Goal: Information Seeking & Learning: Learn about a topic

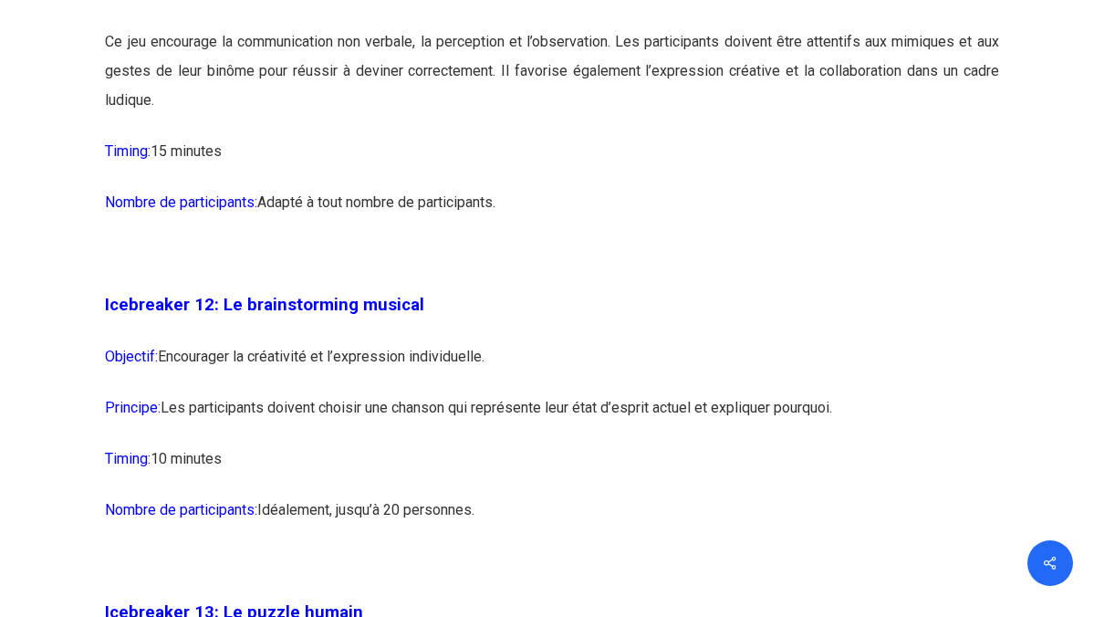
scroll to position [7811, 0]
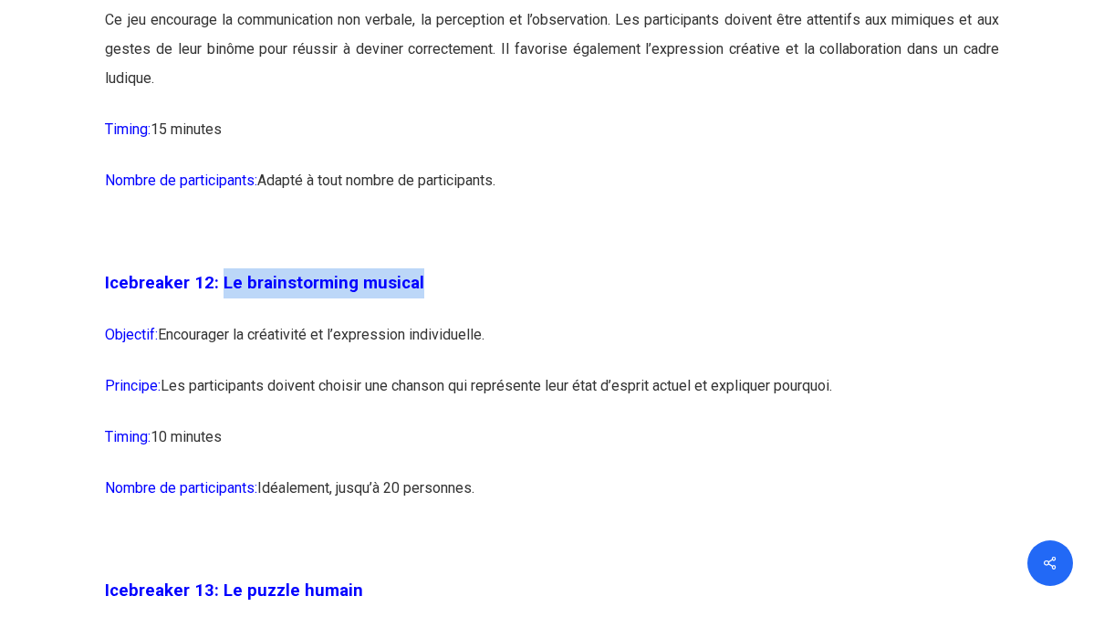
drag, startPoint x: 220, startPoint y: 313, endPoint x: 441, endPoint y: 305, distance: 220.9
click at [441, 305] on p "Icebreaker 12: Le brainstorming musical" at bounding box center [551, 294] width 893 height 52
copy span "Le brainstorming musical"
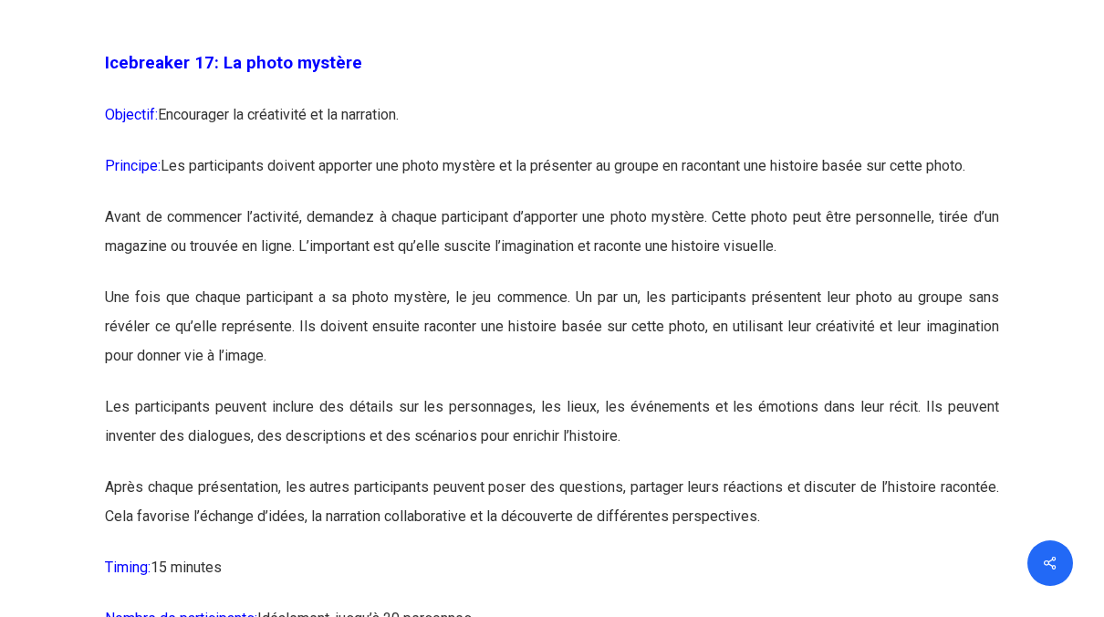
scroll to position [10326, 0]
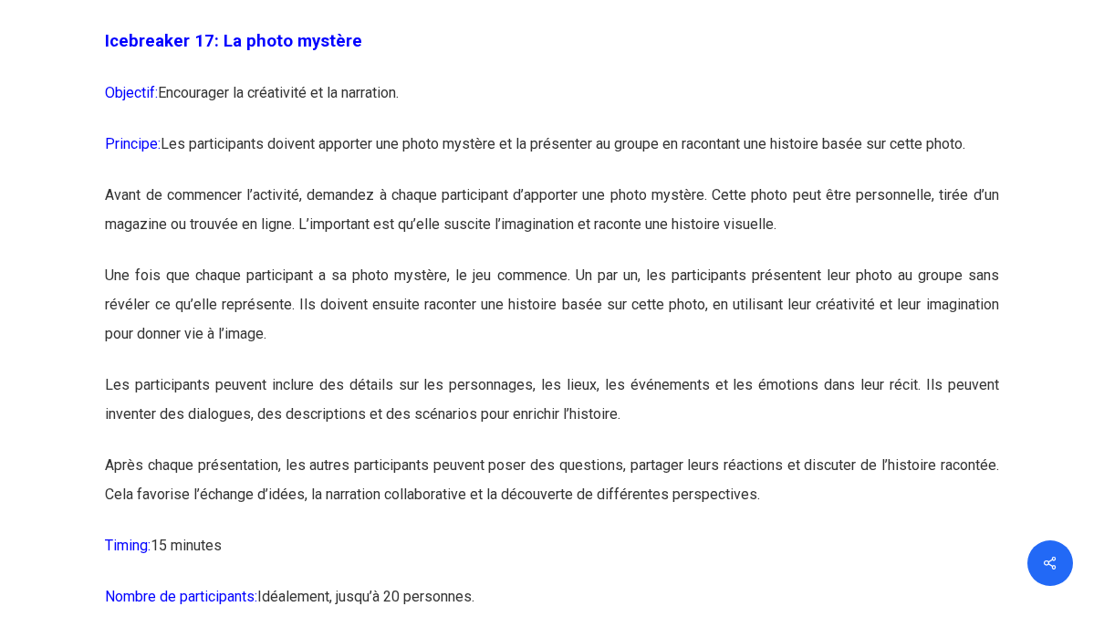
drag, startPoint x: 106, startPoint y: 75, endPoint x: 92, endPoint y: 76, distance: 13.7
click at [887, 370] on p "Une fois que chaque participant a sa photo mystère, le jeu commence. Un par un,…" at bounding box center [551, 315] width 893 height 109
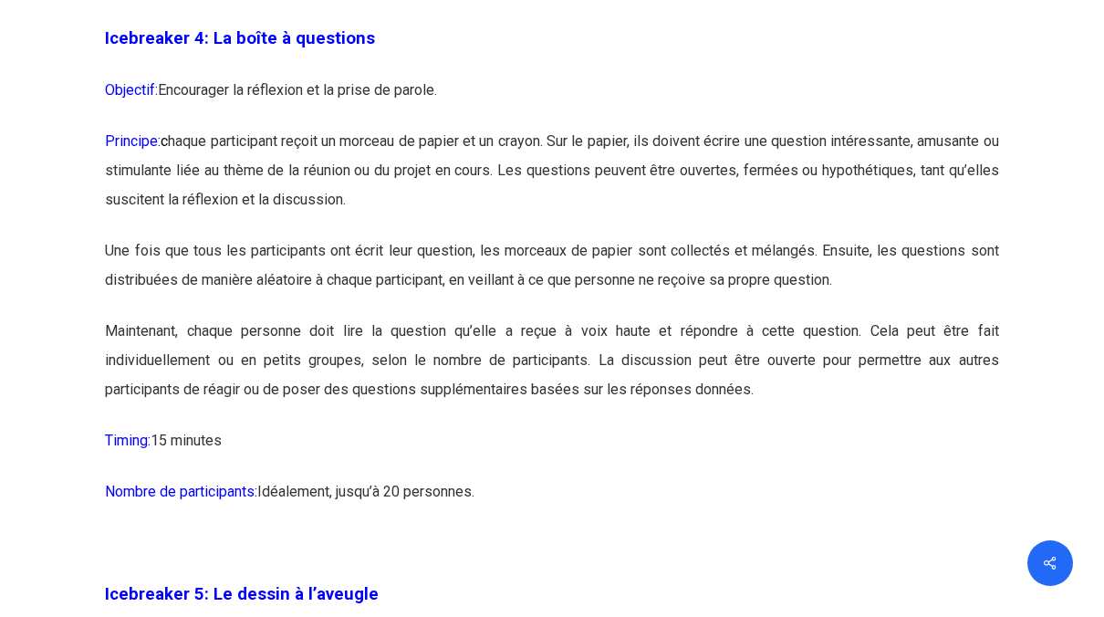
scroll to position [2868, 0]
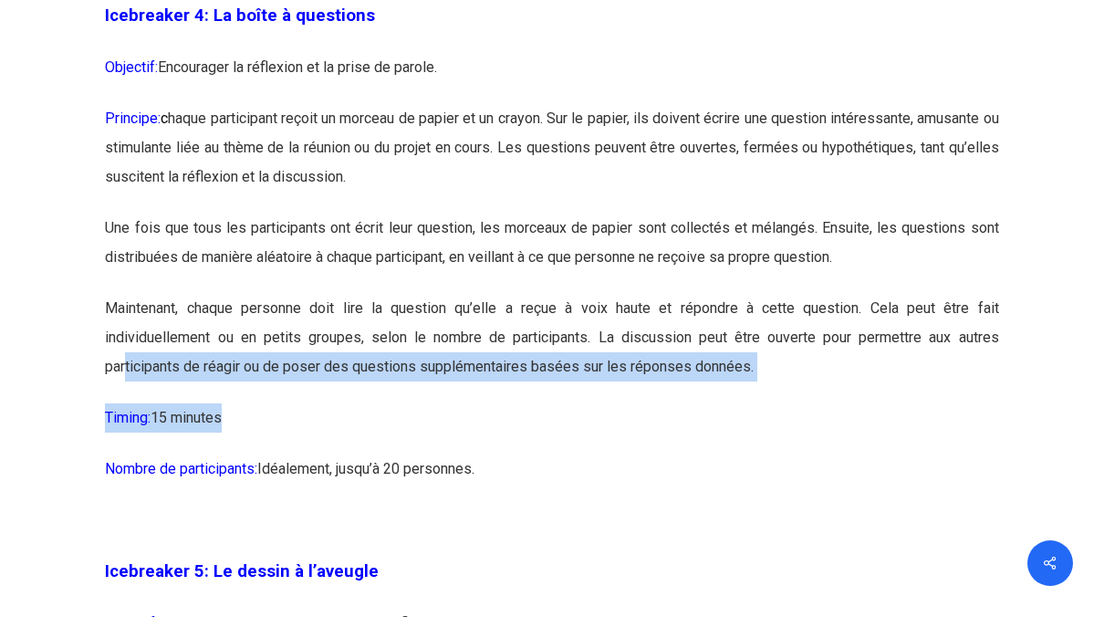
drag, startPoint x: 226, startPoint y: 449, endPoint x: 129, endPoint y: 387, distance: 115.6
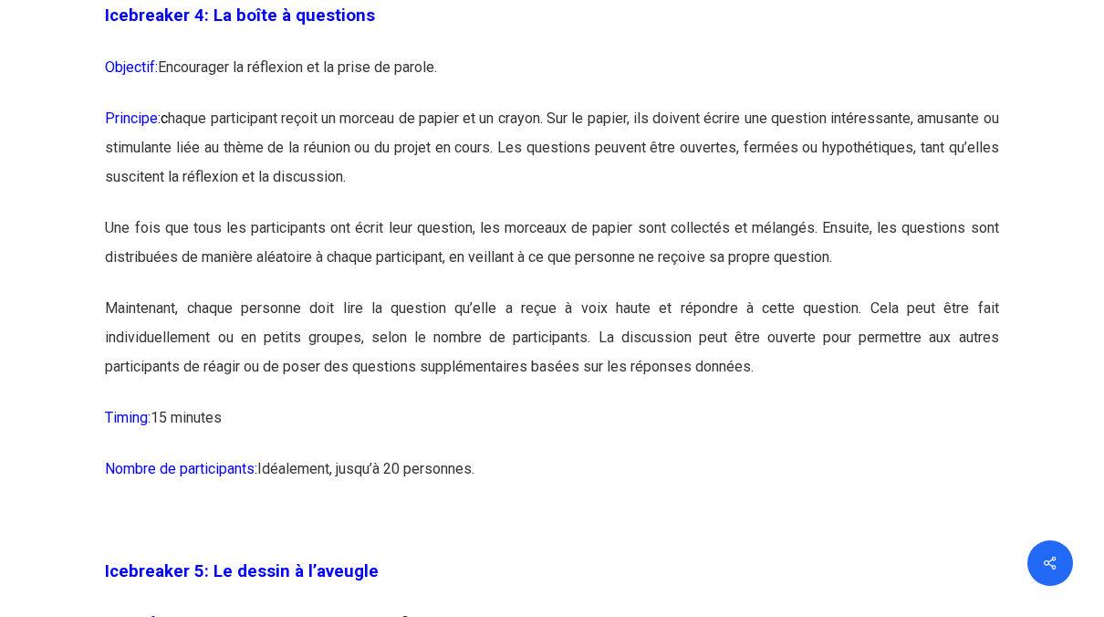
drag, startPoint x: 129, startPoint y: 387, endPoint x: 236, endPoint y: 451, distance: 125.1
click at [236, 451] on p "Timing: 15 minutes" at bounding box center [551, 428] width 893 height 51
drag, startPoint x: 234, startPoint y: 451, endPoint x: 91, endPoint y: 126, distance: 354.9
copy div "Loremips: Dolorsitam co adipiscin el se doeiu te incidi. Utlabore: e dolor magn…"
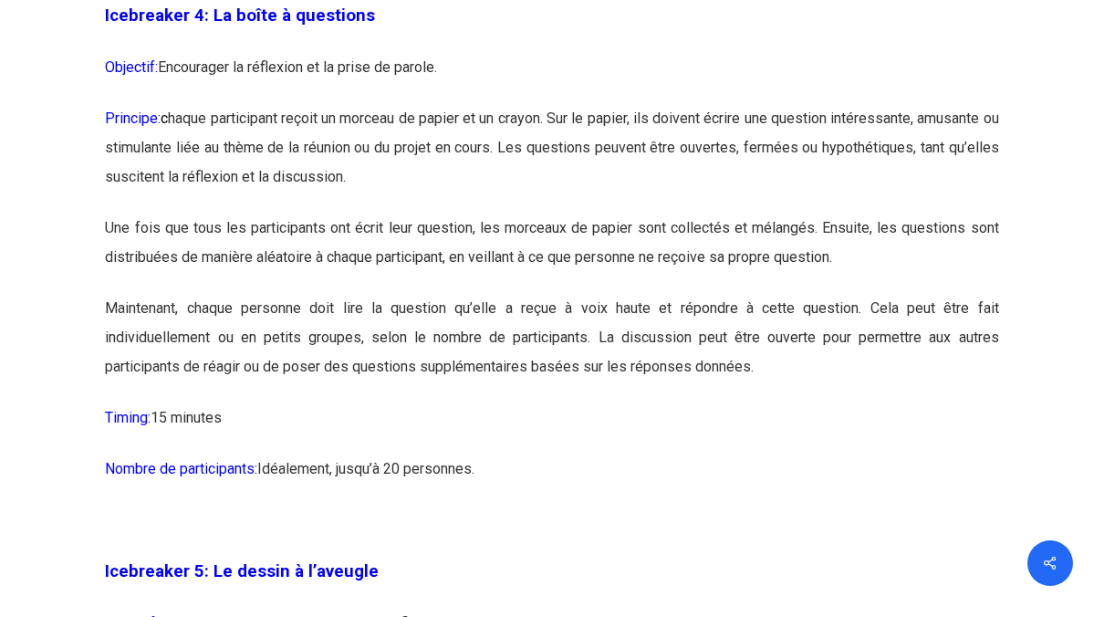
click at [957, 198] on p "Principe: c haque participant reçoit un morceau de papier et un crayon. Sur le …" at bounding box center [551, 158] width 893 height 109
drag, startPoint x: 377, startPoint y: 51, endPoint x: 78, endPoint y: 50, distance: 298.2
copy div "Loremipsum 9: Dolors ametc adipi-elitsed ! Doeiusmo: Temporinci u’laboreetdo ma…"
click at [849, 294] on p "Une fois que tous les participants ont écrit leur question, les morceaux de pap…" at bounding box center [551, 253] width 893 height 80
